Goal: Transaction & Acquisition: Book appointment/travel/reservation

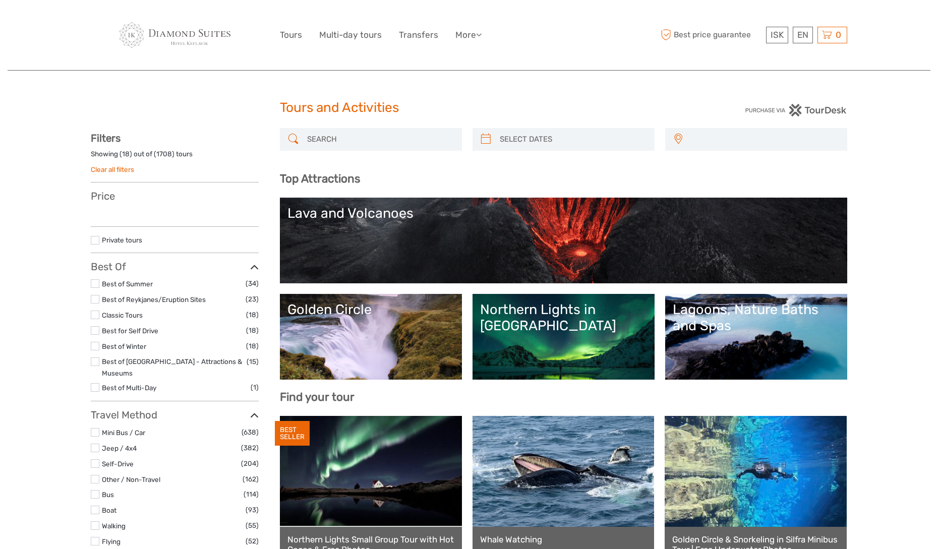
select select
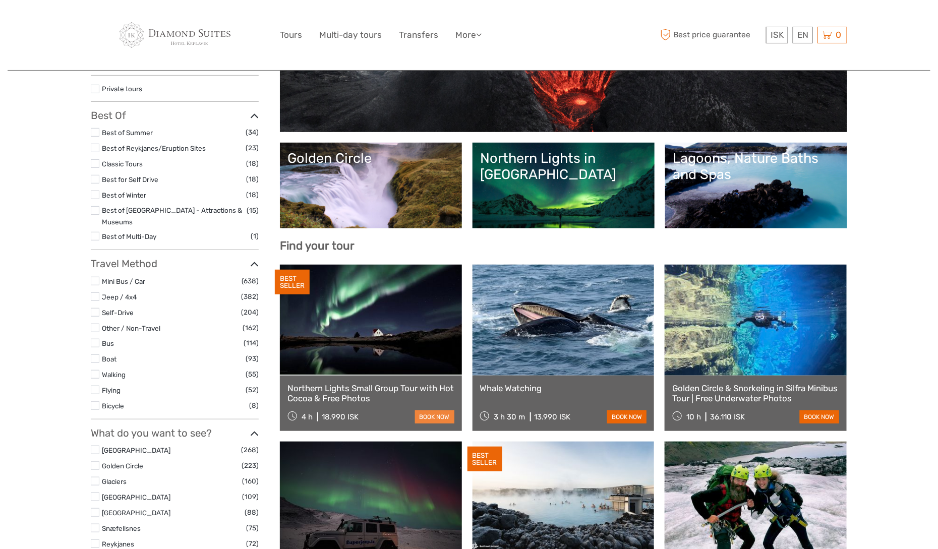
select select
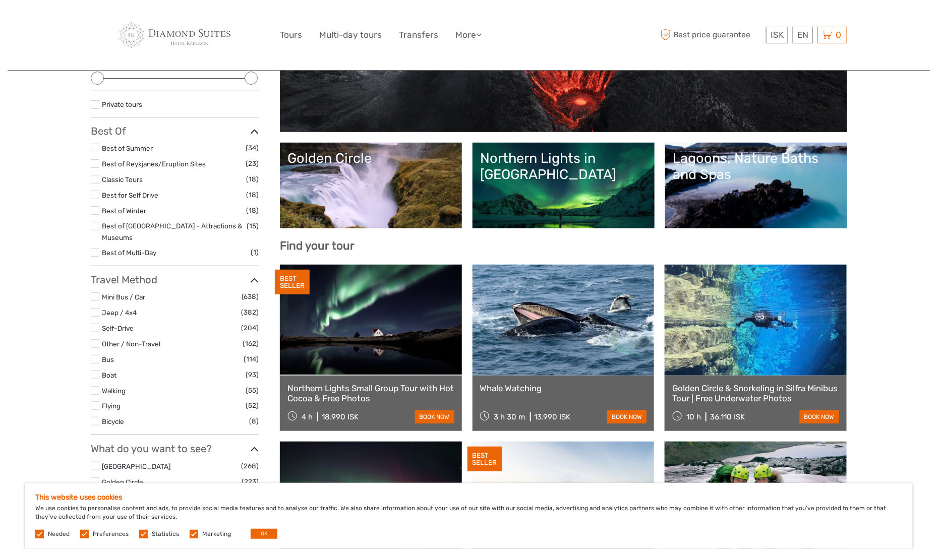
click at [390, 363] on link at bounding box center [371, 320] width 182 height 111
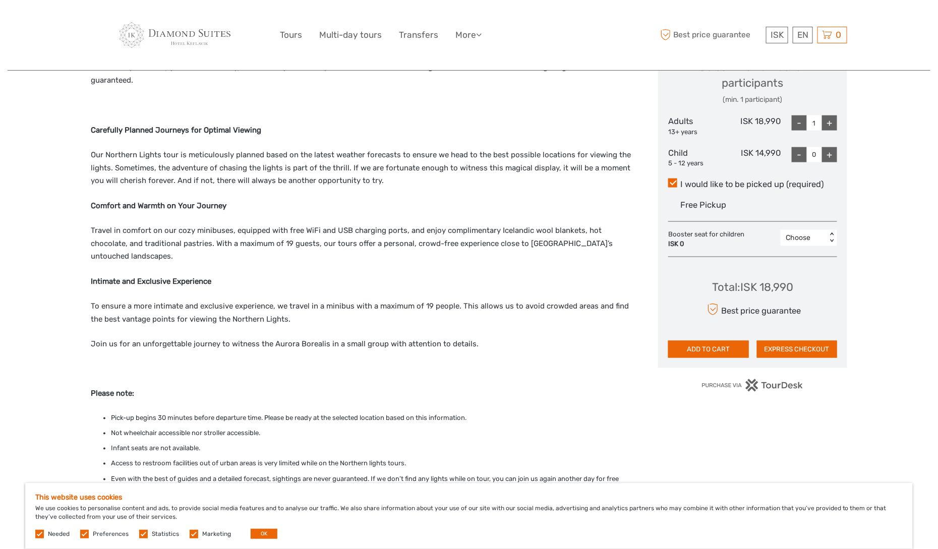
scroll to position [453, 0]
click at [773, 357] on button "EXPRESS CHECKOUT" at bounding box center [797, 347] width 81 height 17
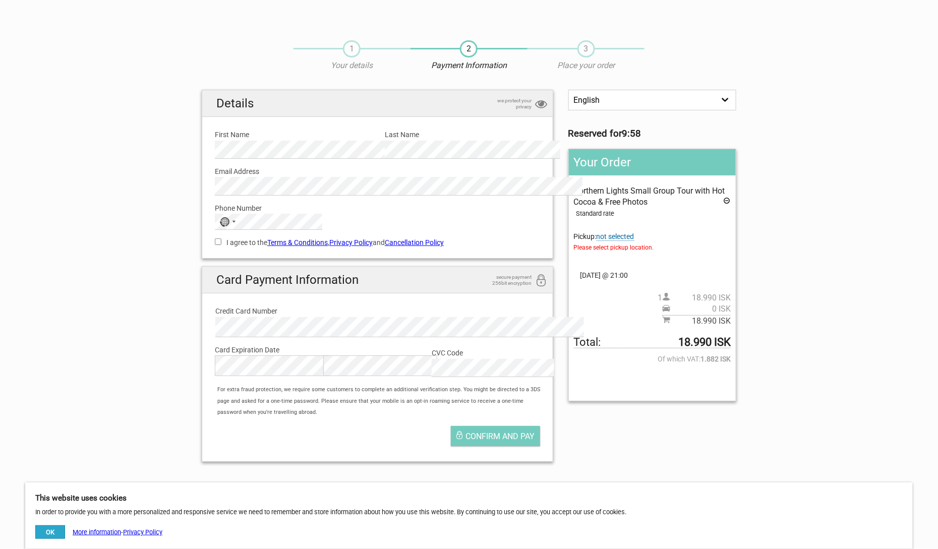
click at [623, 241] on span "not selected" at bounding box center [616, 236] width 38 height 9
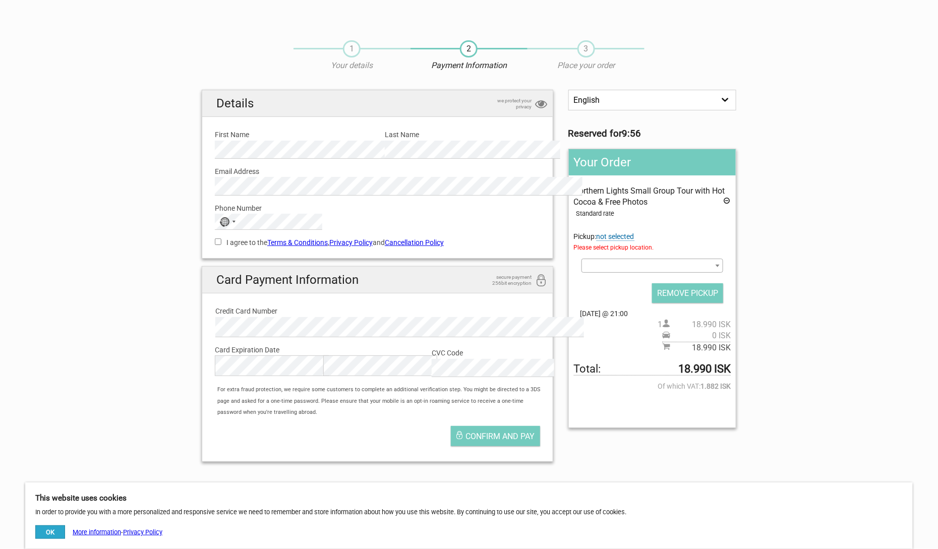
click at [721, 273] on span at bounding box center [652, 266] width 142 height 14
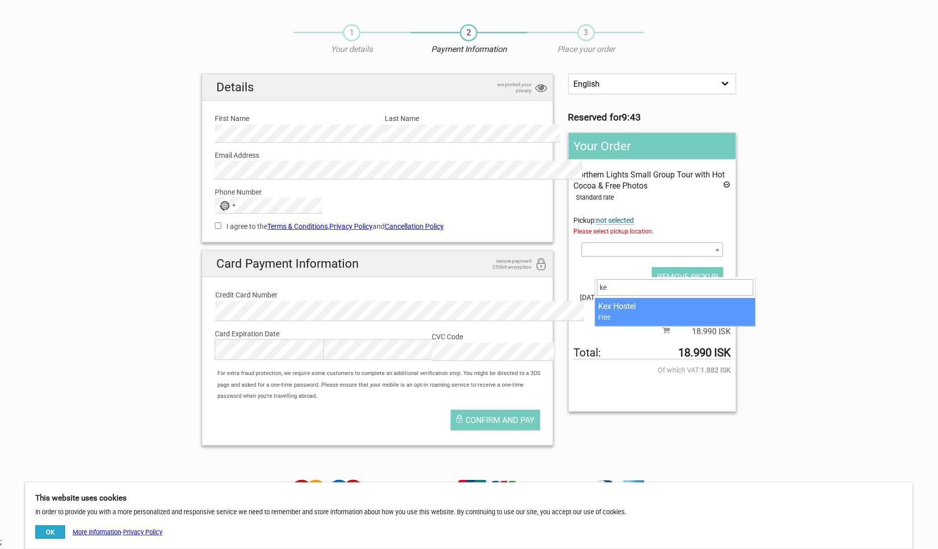
type input "k"
type input "air"
